Goal: Find specific page/section: Find specific page/section

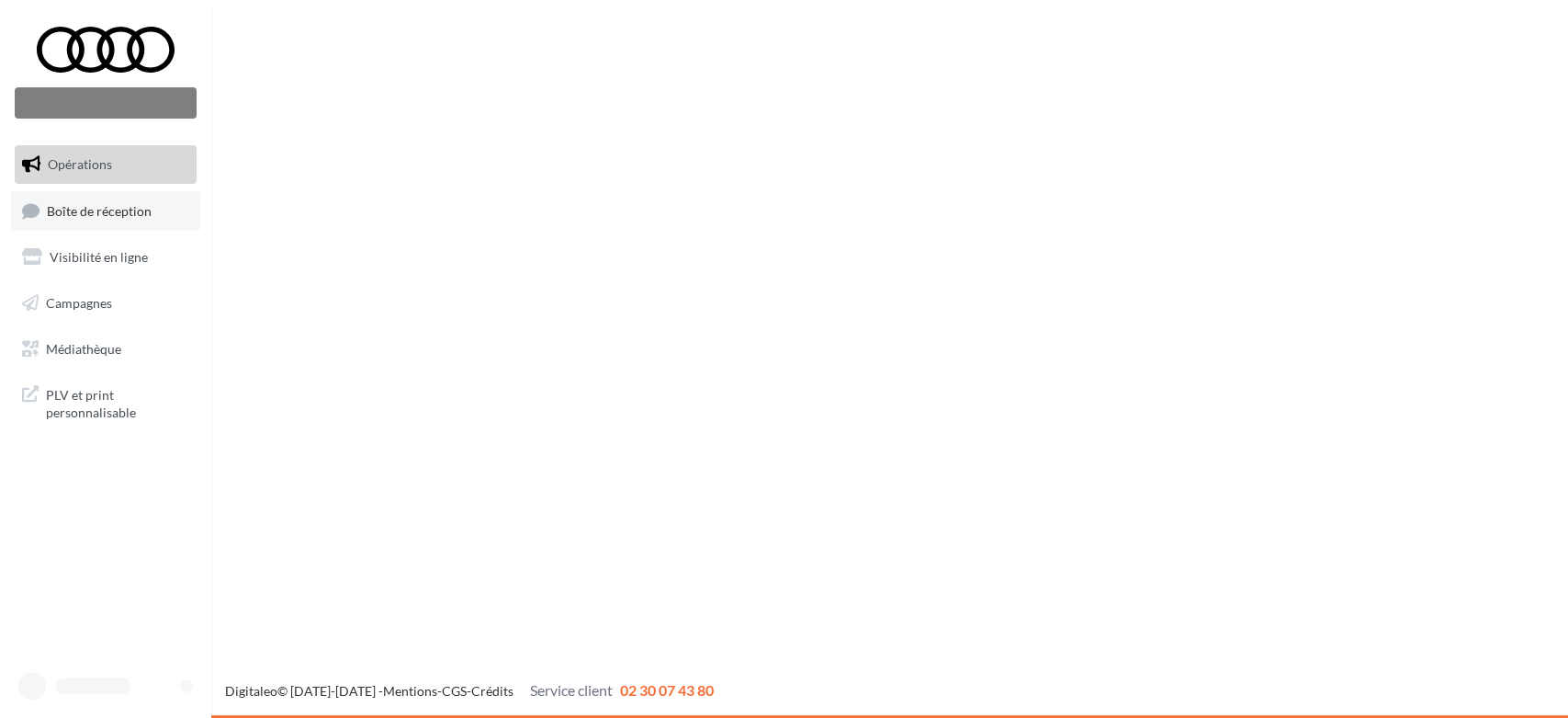
click at [80, 205] on span "Boîte de réception" at bounding box center [99, 210] width 105 height 16
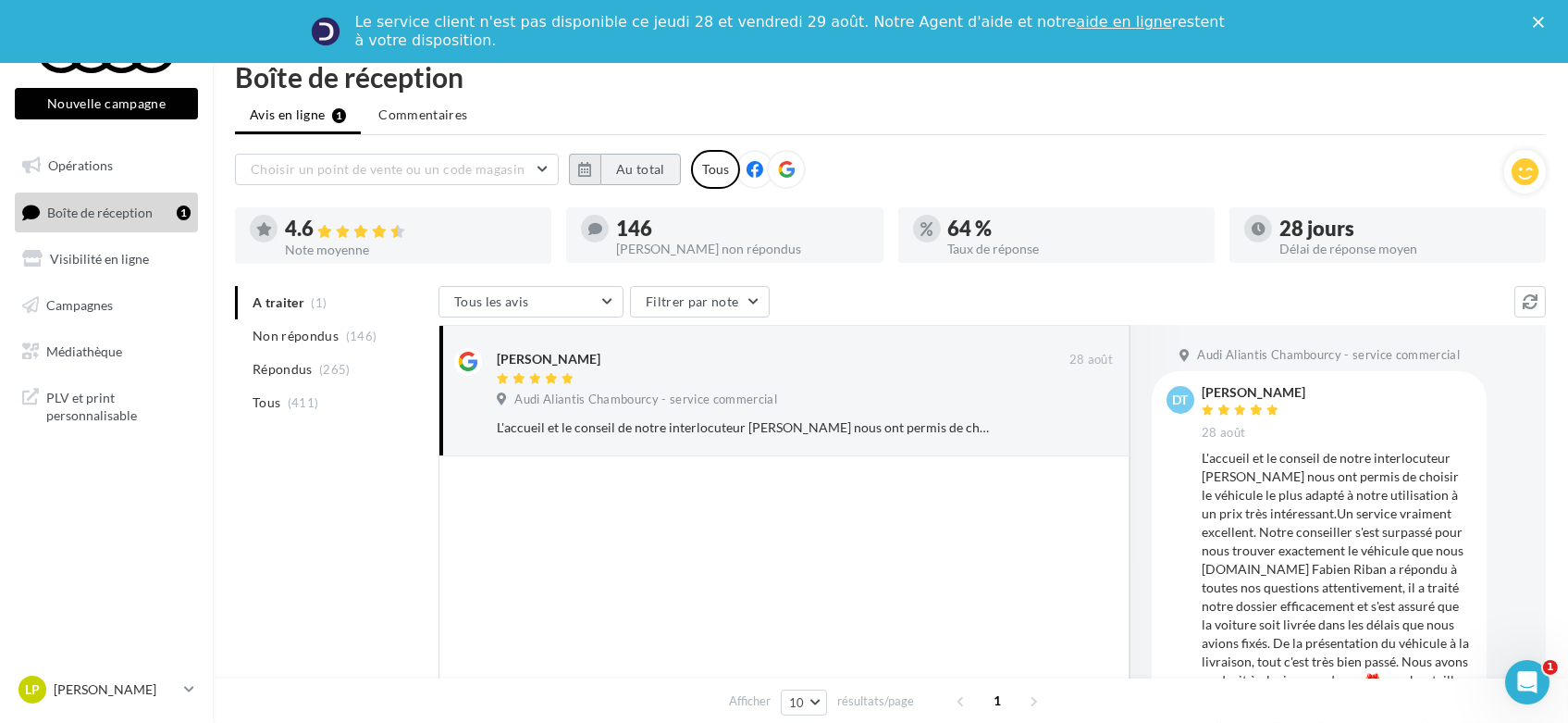
click at [617, 176] on button "Au total" at bounding box center [640, 169] width 80 height 31
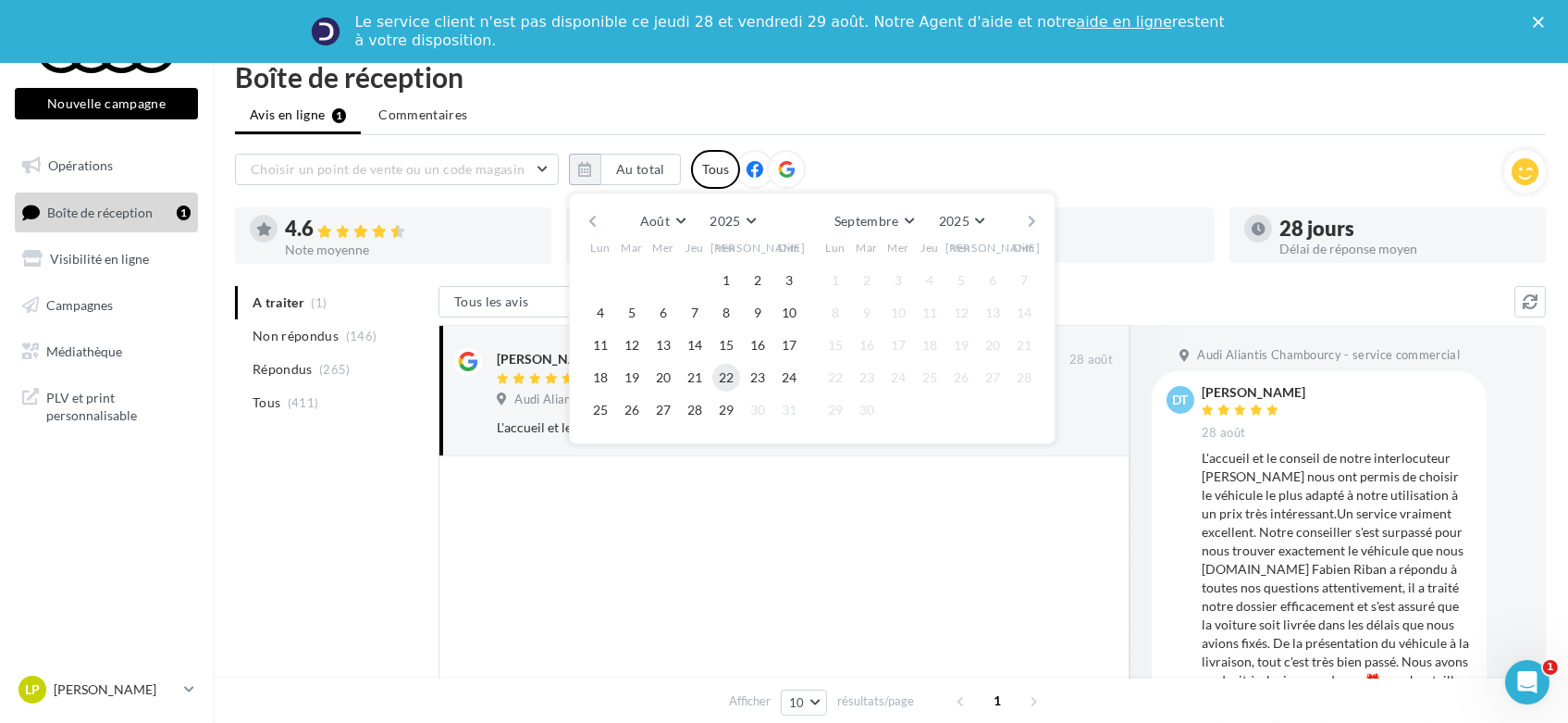
drag, startPoint x: 723, startPoint y: 272, endPoint x: 724, endPoint y: 367, distance: 95.0
click at [723, 272] on button "1" at bounding box center [726, 280] width 27 height 27
click at [727, 406] on button "29" at bounding box center [726, 410] width 27 height 27
